Goal: Navigation & Orientation: Find specific page/section

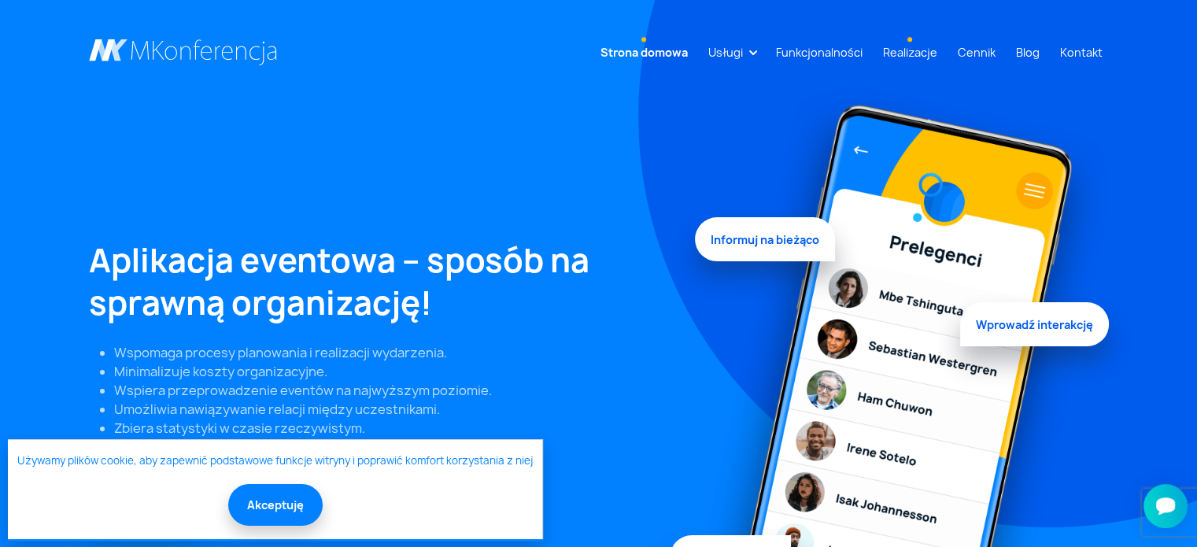
click at [916, 43] on link "Realizacje" at bounding box center [910, 52] width 67 height 29
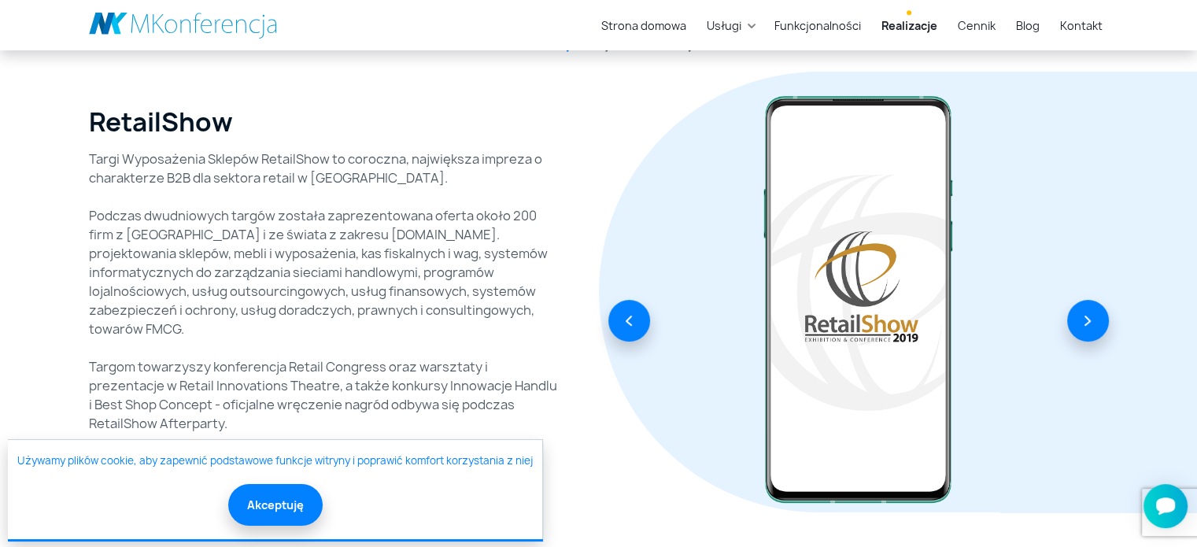
scroll to position [236, 0]
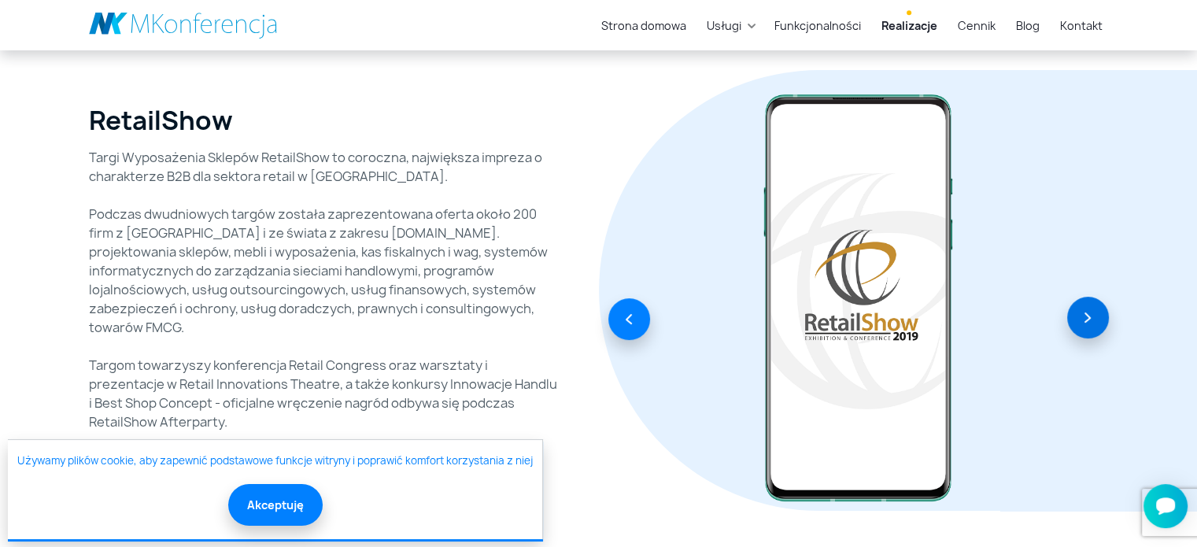
click at [1096, 319] on button "button" at bounding box center [1088, 318] width 42 height 42
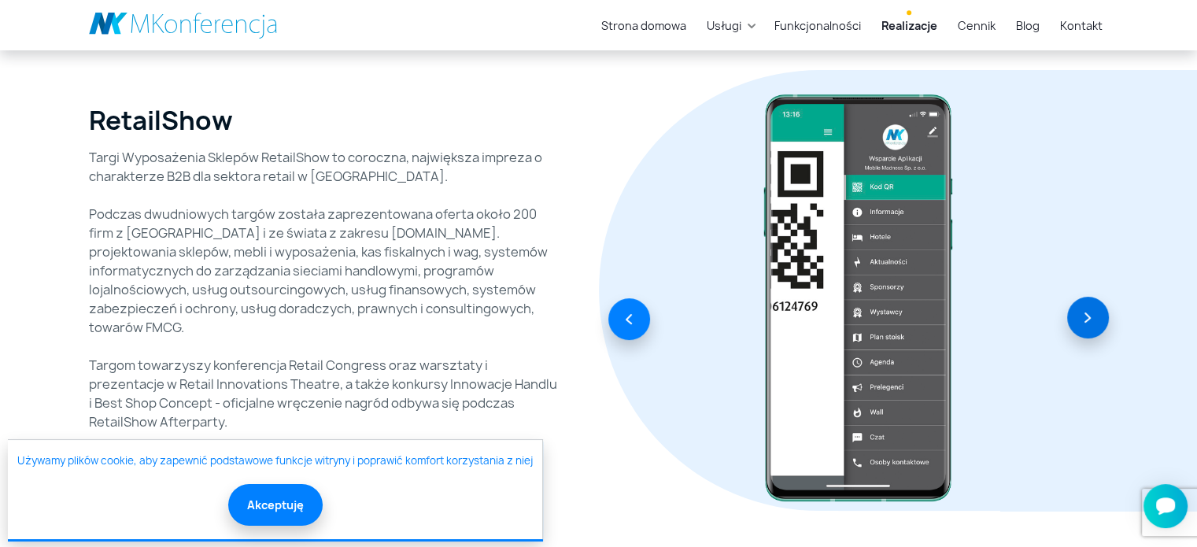
click at [1096, 319] on button "button" at bounding box center [1088, 318] width 42 height 42
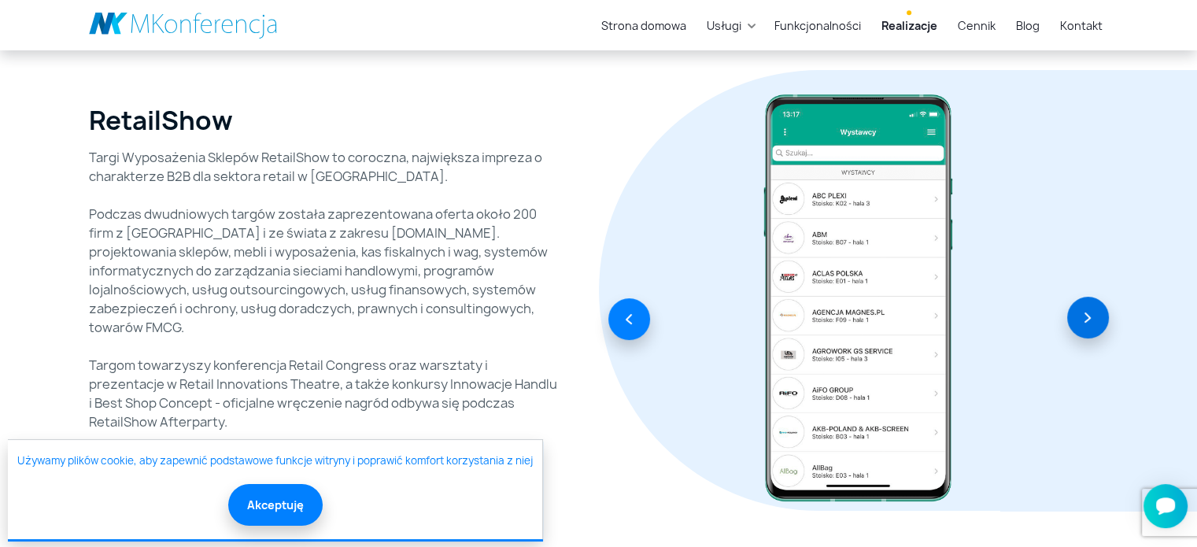
click at [1096, 319] on button "button" at bounding box center [1088, 318] width 42 height 42
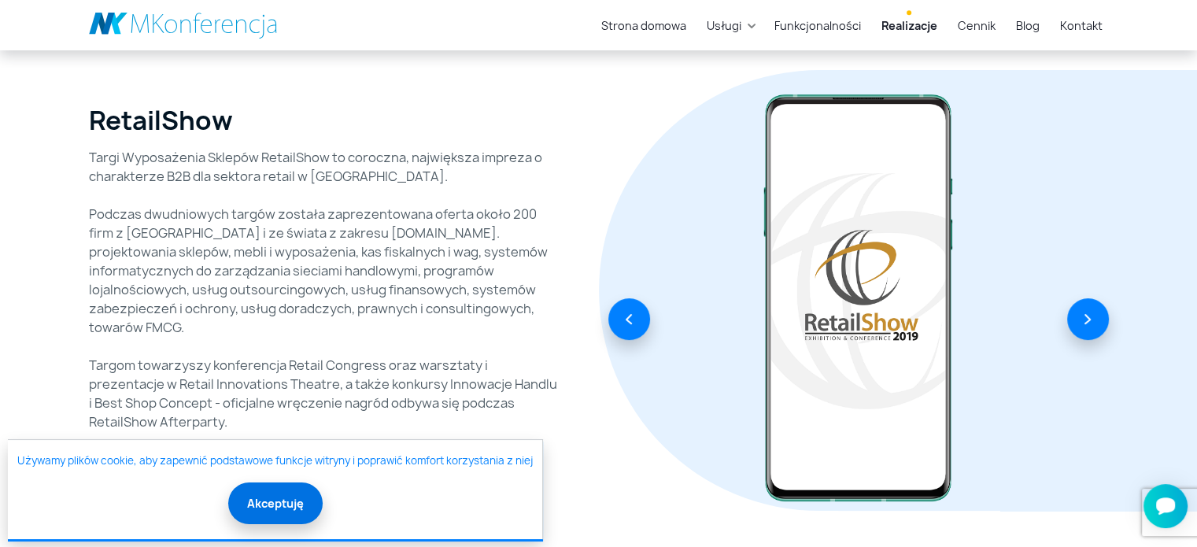
click at [302, 506] on button "Akceptuję" at bounding box center [275, 503] width 94 height 42
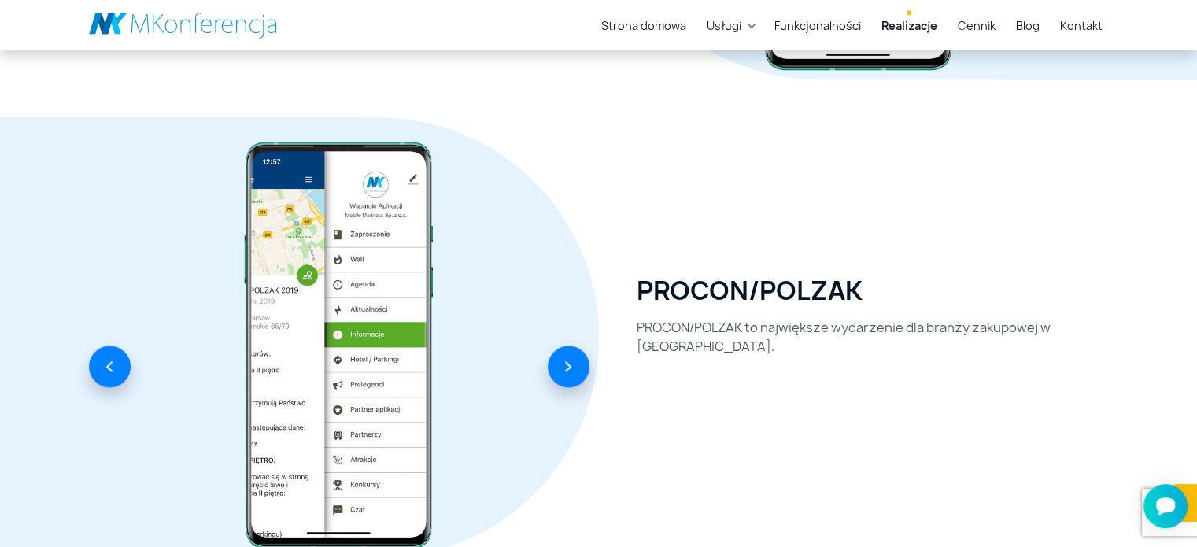
scroll to position [1653, 0]
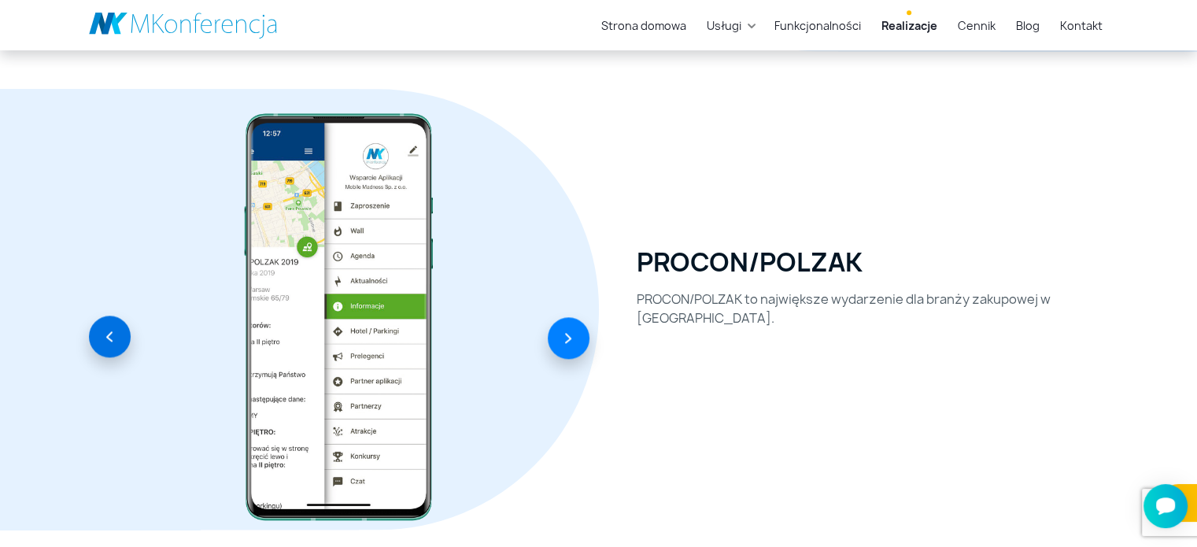
click at [94, 349] on button "button" at bounding box center [110, 337] width 42 height 42
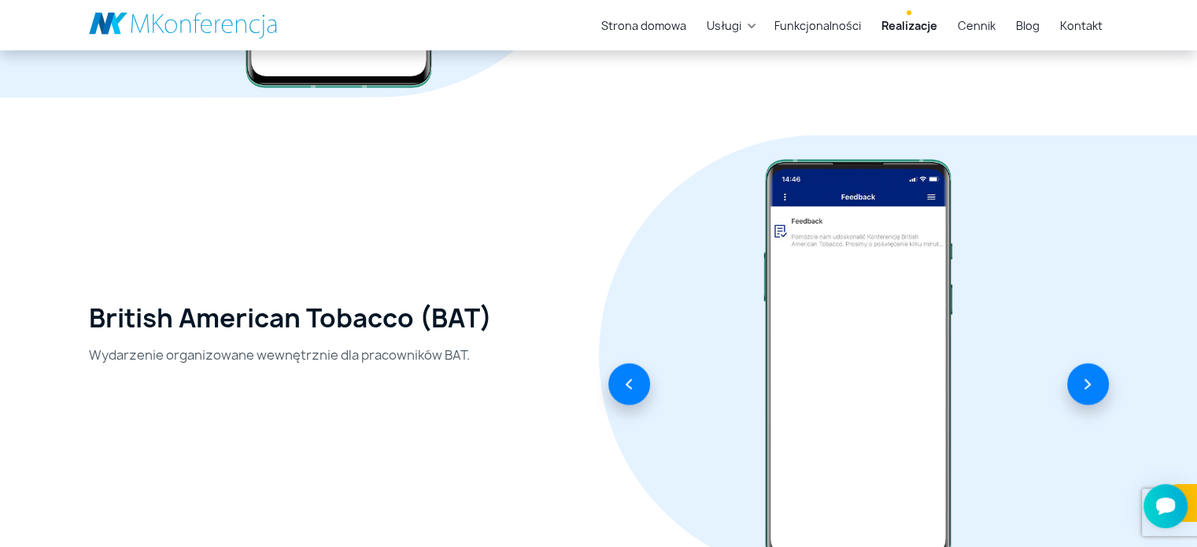
scroll to position [3070, 0]
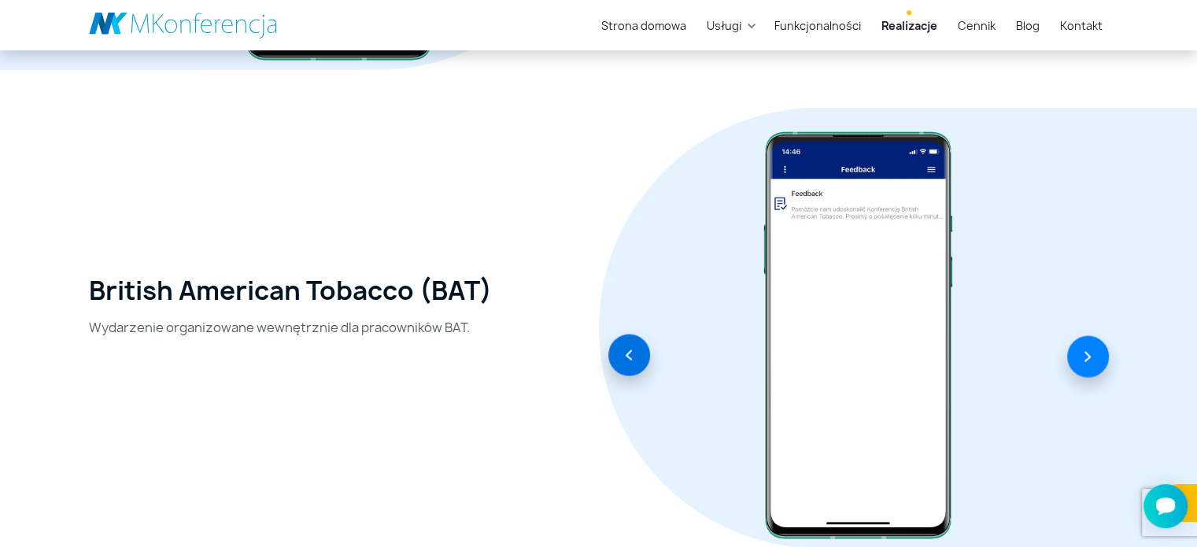
click at [636, 354] on button "button" at bounding box center [629, 356] width 42 height 42
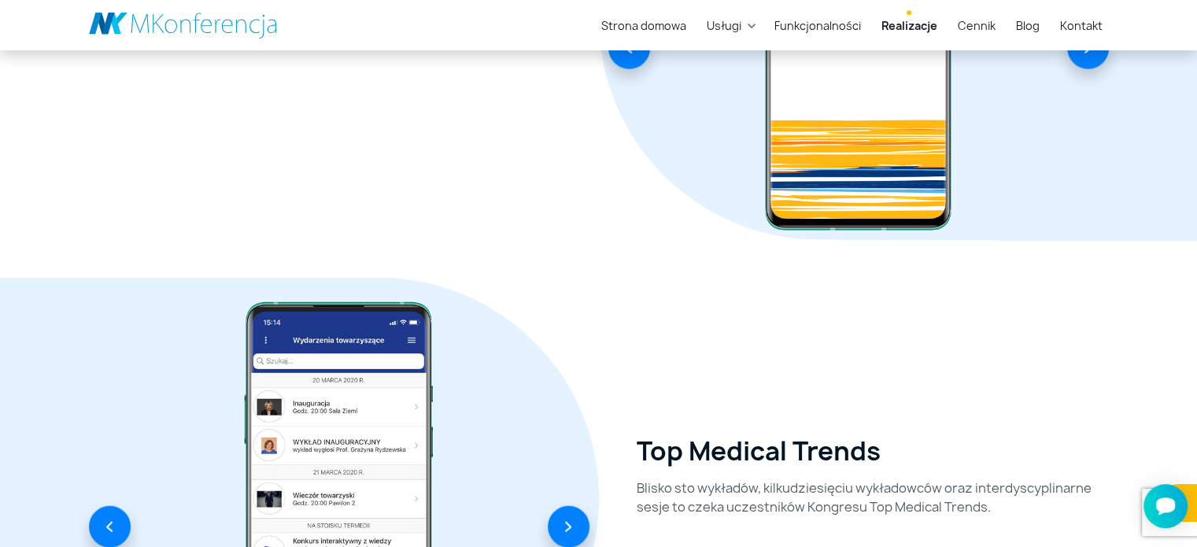
scroll to position [3542, 0]
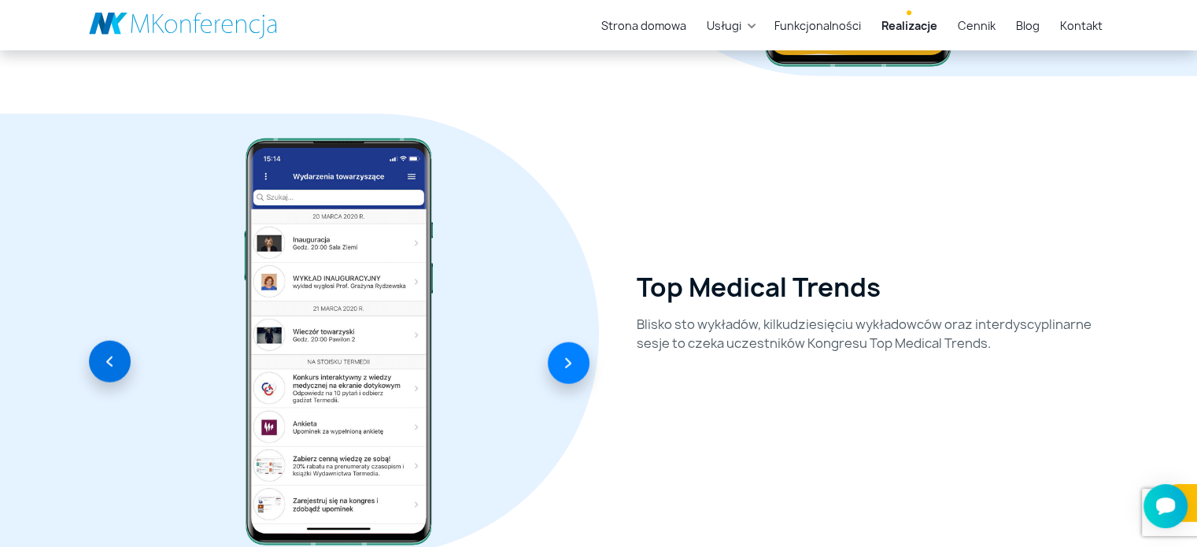
click at [113, 360] on button "button" at bounding box center [110, 362] width 42 height 42
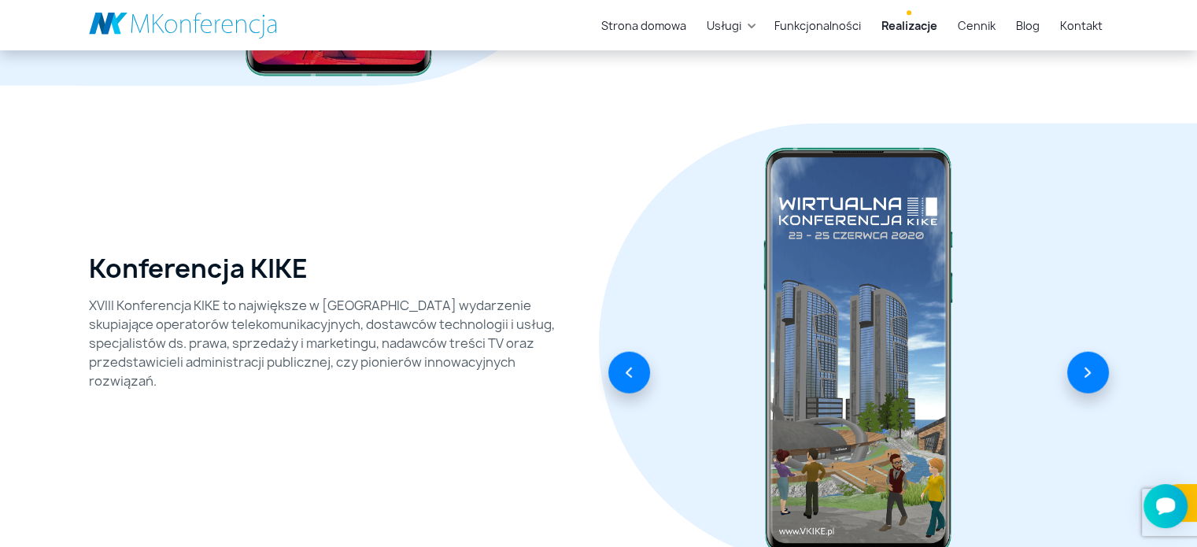
scroll to position [4014, 0]
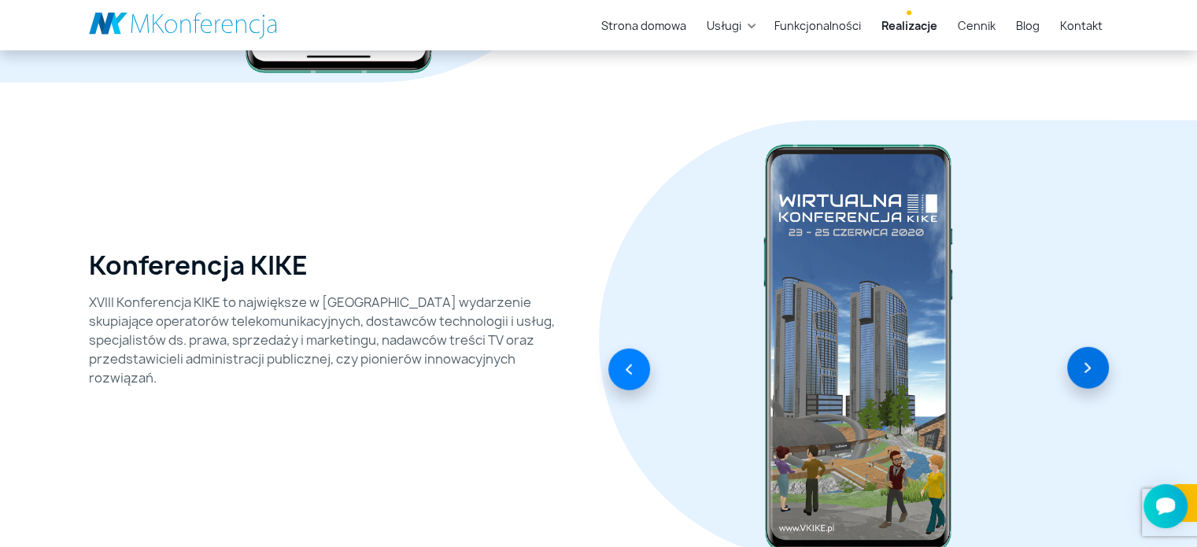
click at [1093, 365] on button "button" at bounding box center [1088, 368] width 42 height 42
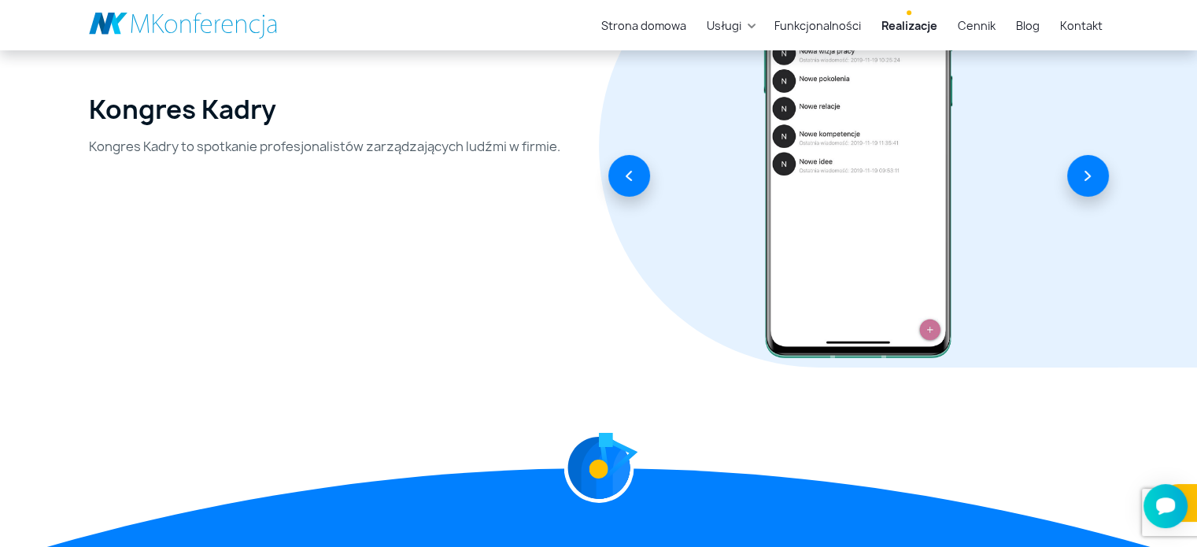
scroll to position [5037, 0]
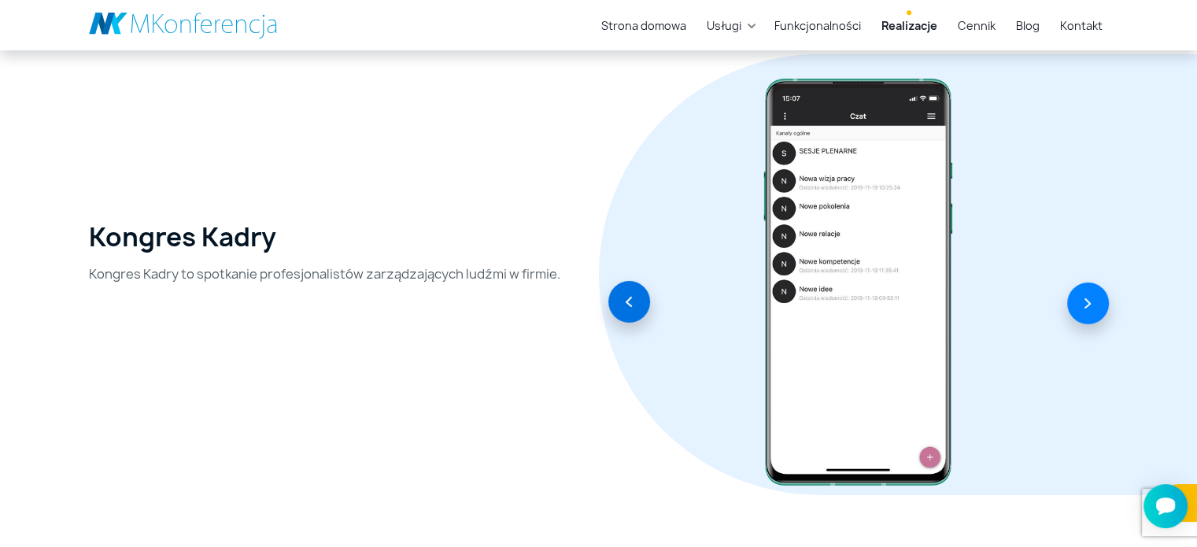
click at [627, 307] on button "button" at bounding box center [629, 302] width 42 height 42
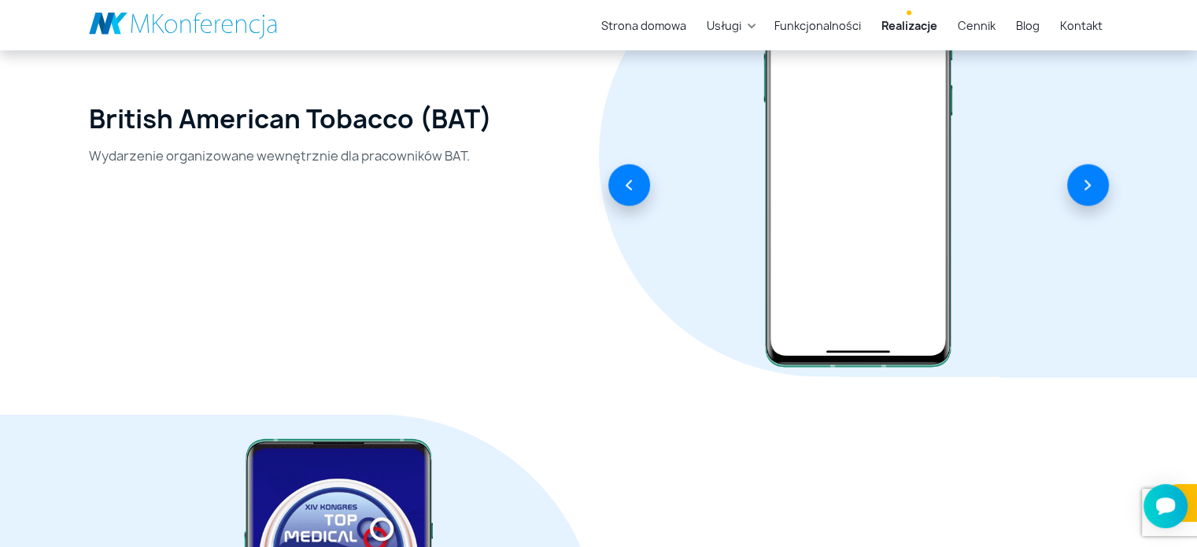
scroll to position [3070, 0]
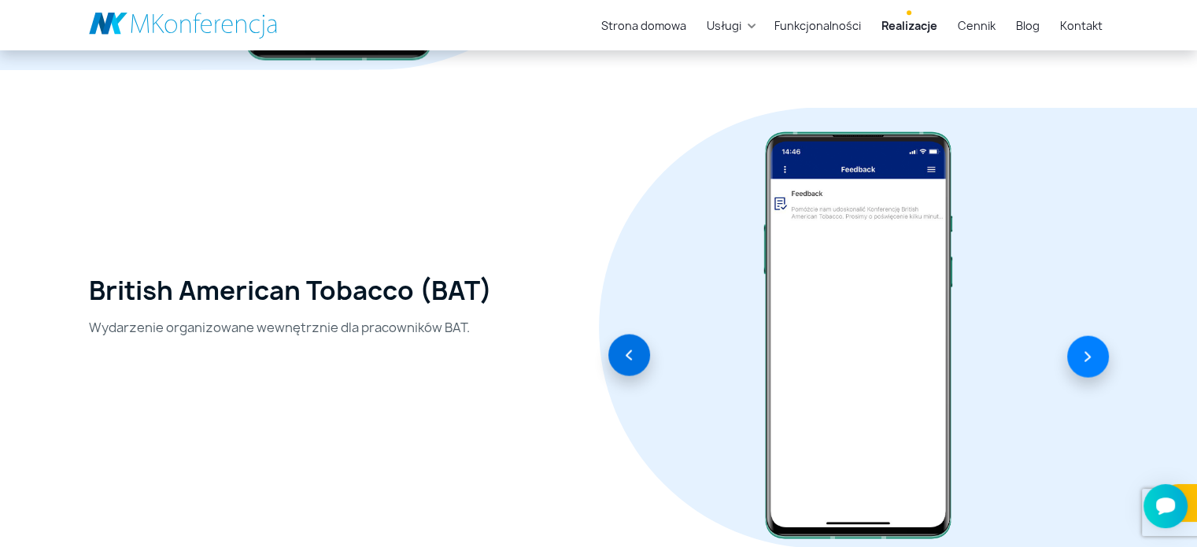
click at [619, 357] on button "button" at bounding box center [629, 356] width 42 height 42
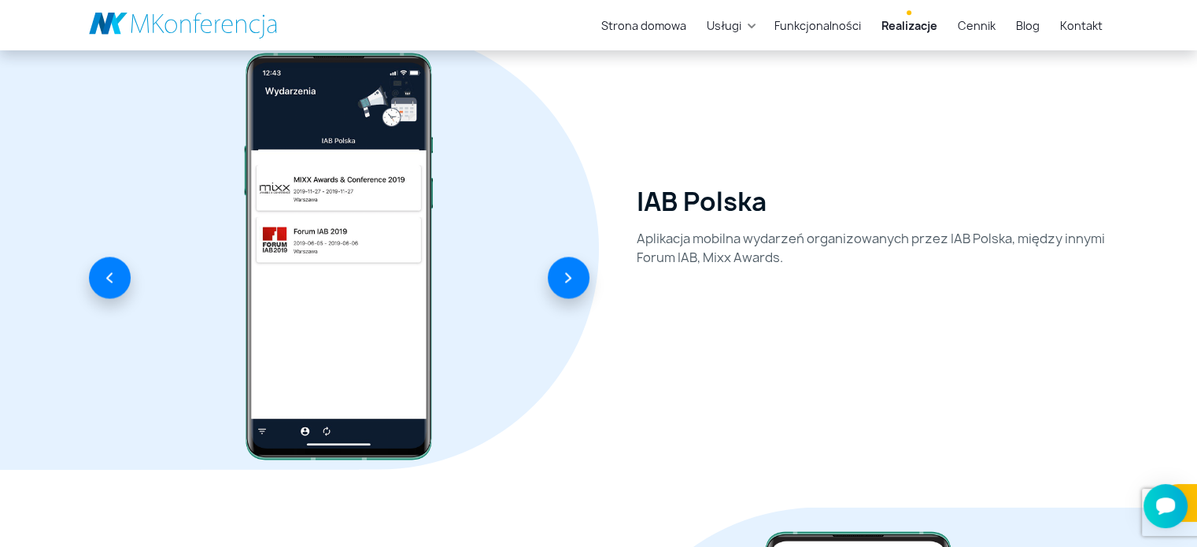
scroll to position [2597, 0]
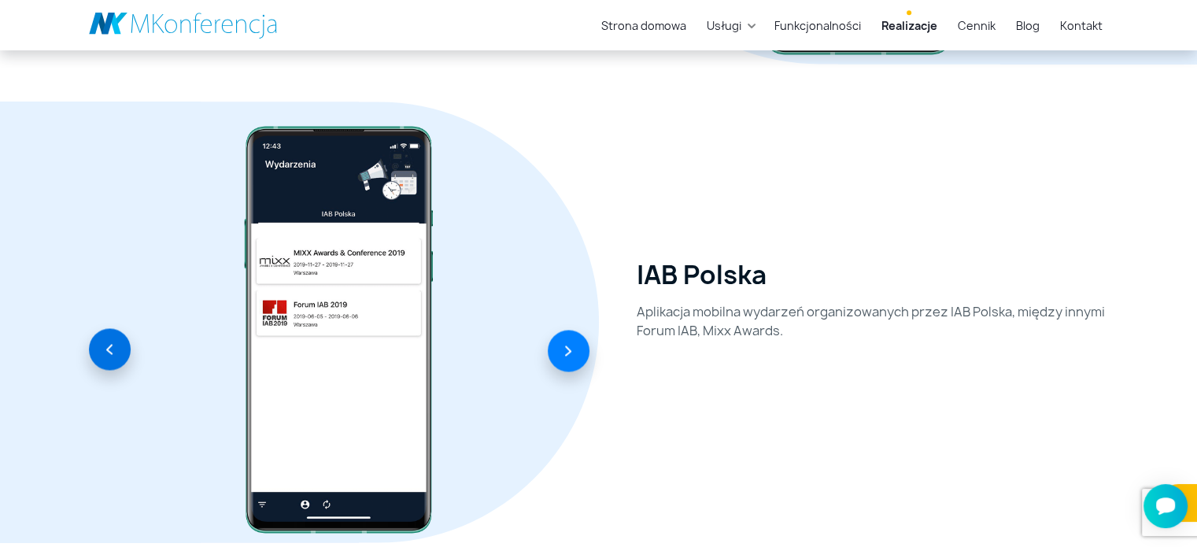
click at [95, 353] on button "button" at bounding box center [110, 349] width 42 height 42
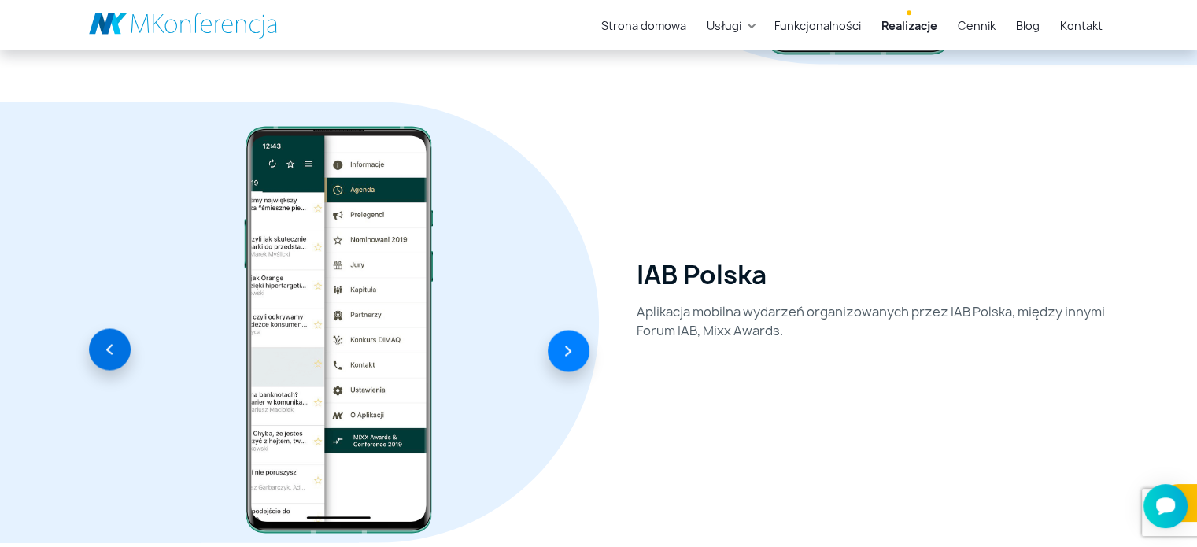
click at [92, 358] on button "button" at bounding box center [110, 349] width 42 height 42
